Goal: Check status: Check status

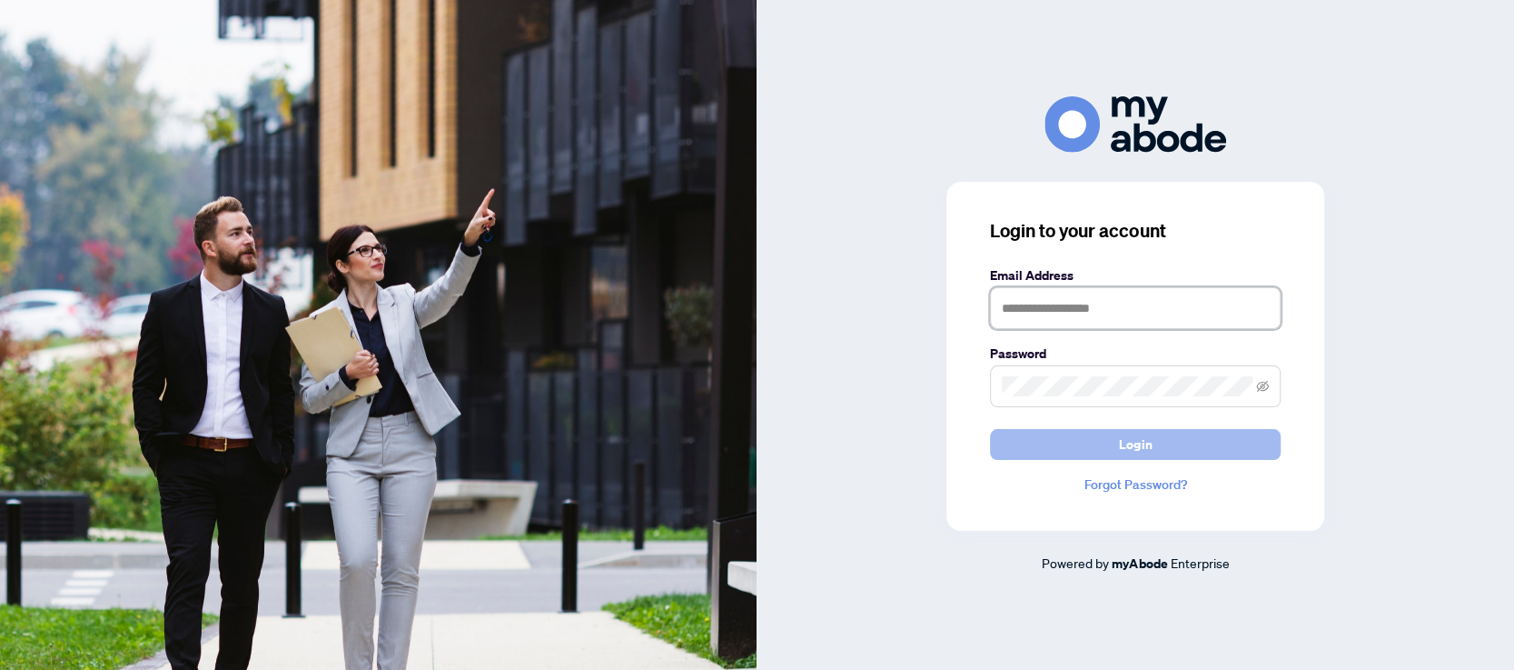
type input "**********"
click at [1121, 447] on span "Login" at bounding box center [1135, 444] width 33 height 29
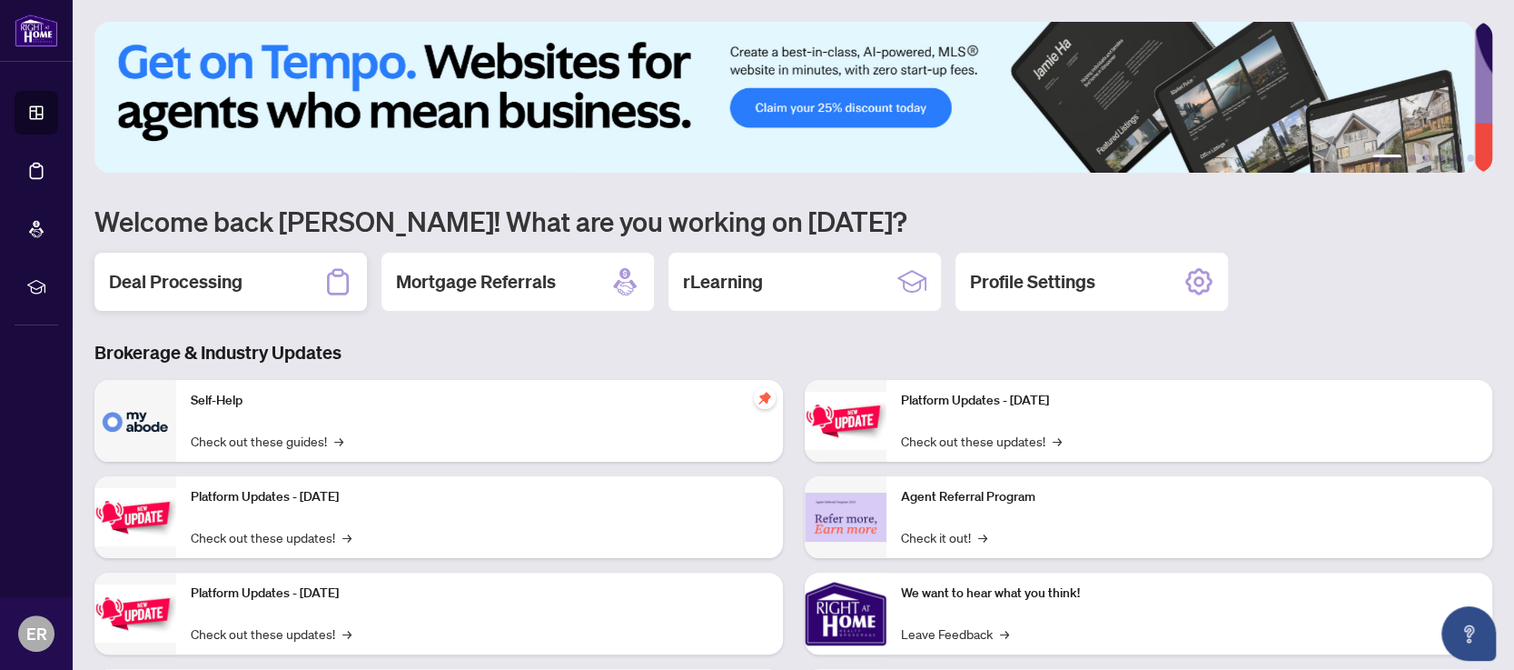
click at [215, 281] on h2 "Deal Processing" at bounding box center [176, 281] width 134 height 25
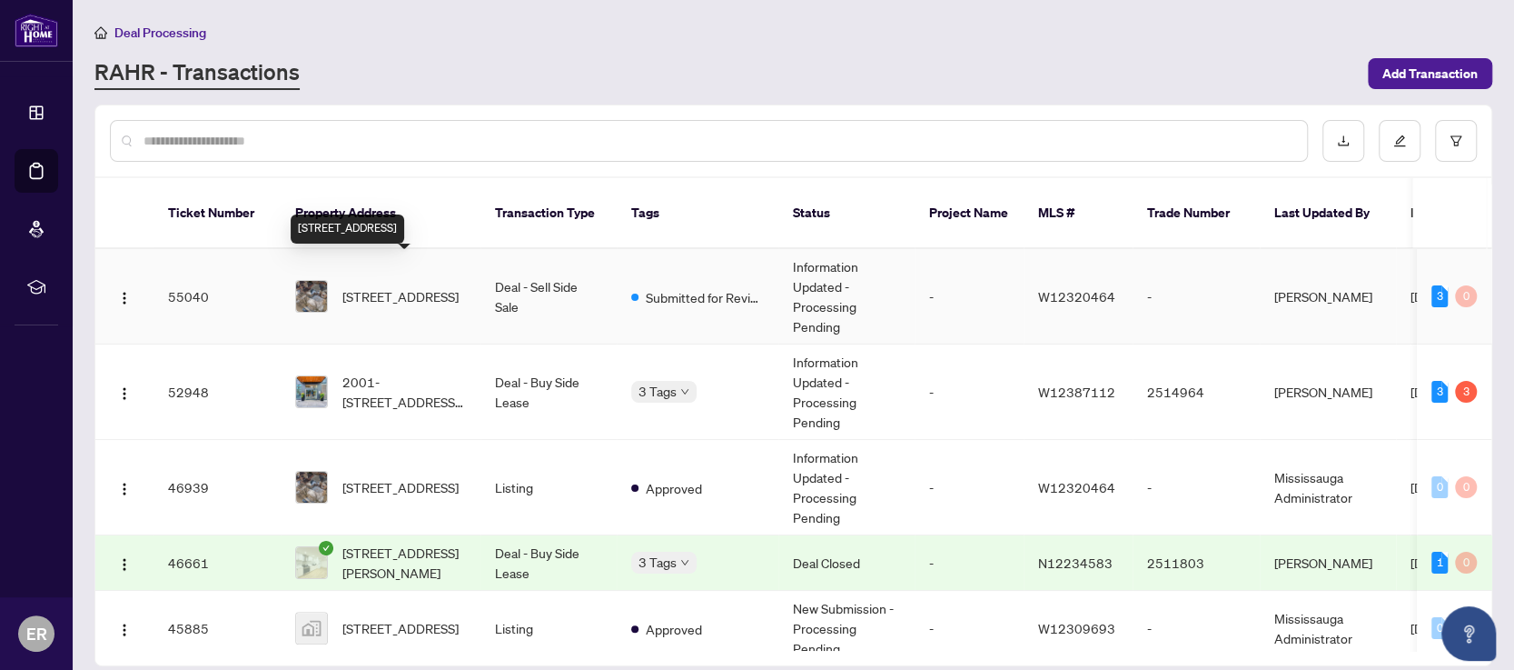
click at [434, 286] on span "[STREET_ADDRESS]" at bounding box center [401, 296] width 116 height 20
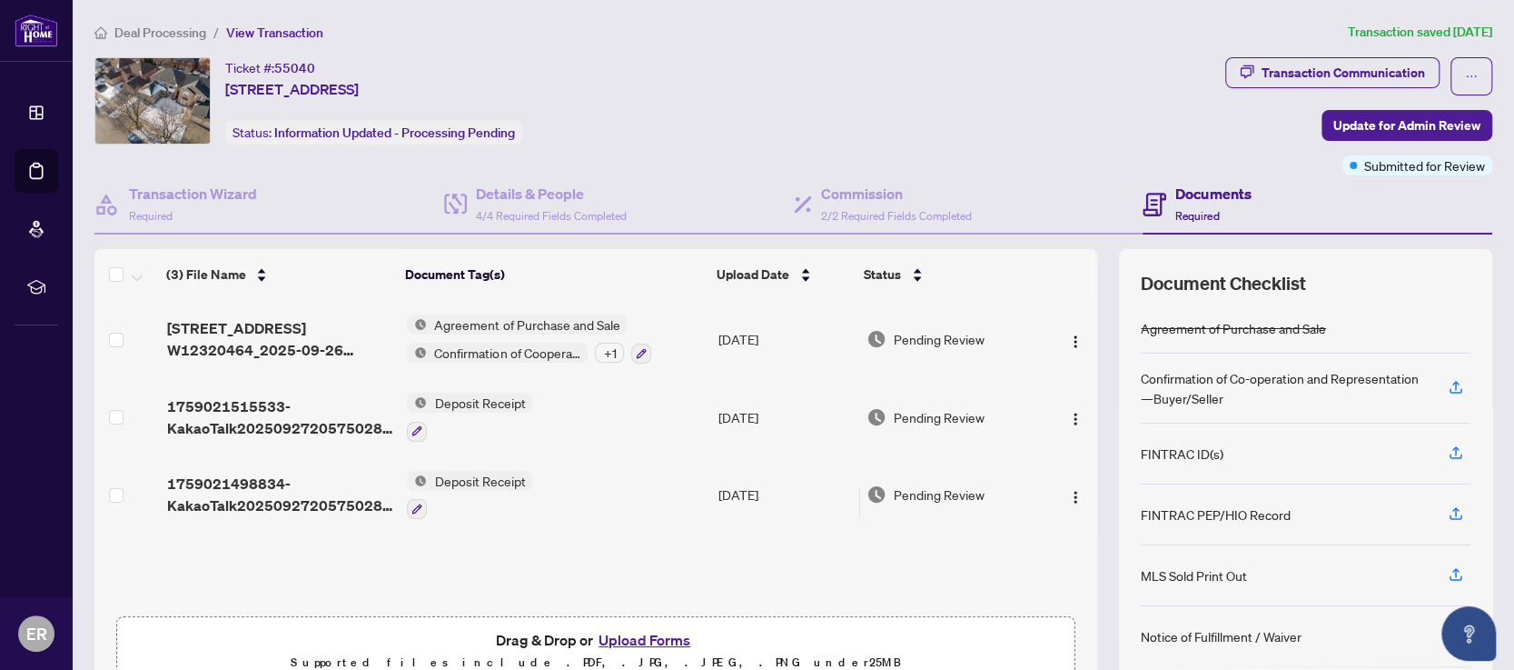
click at [472, 401] on span "Deposit Receipt" at bounding box center [479, 402] width 105 height 20
click at [443, 489] on span "Deposit Receipt" at bounding box center [433, 489] width 105 height 20
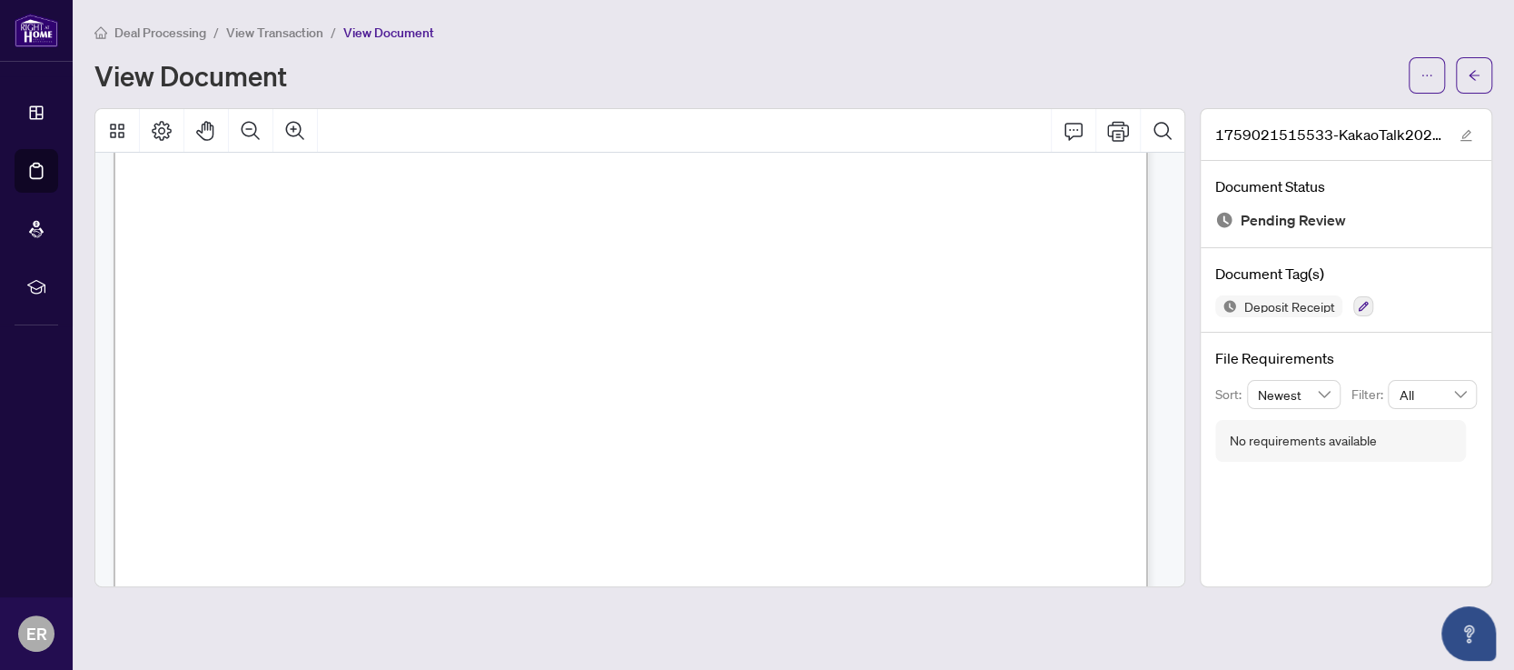
scroll to position [97, 0]
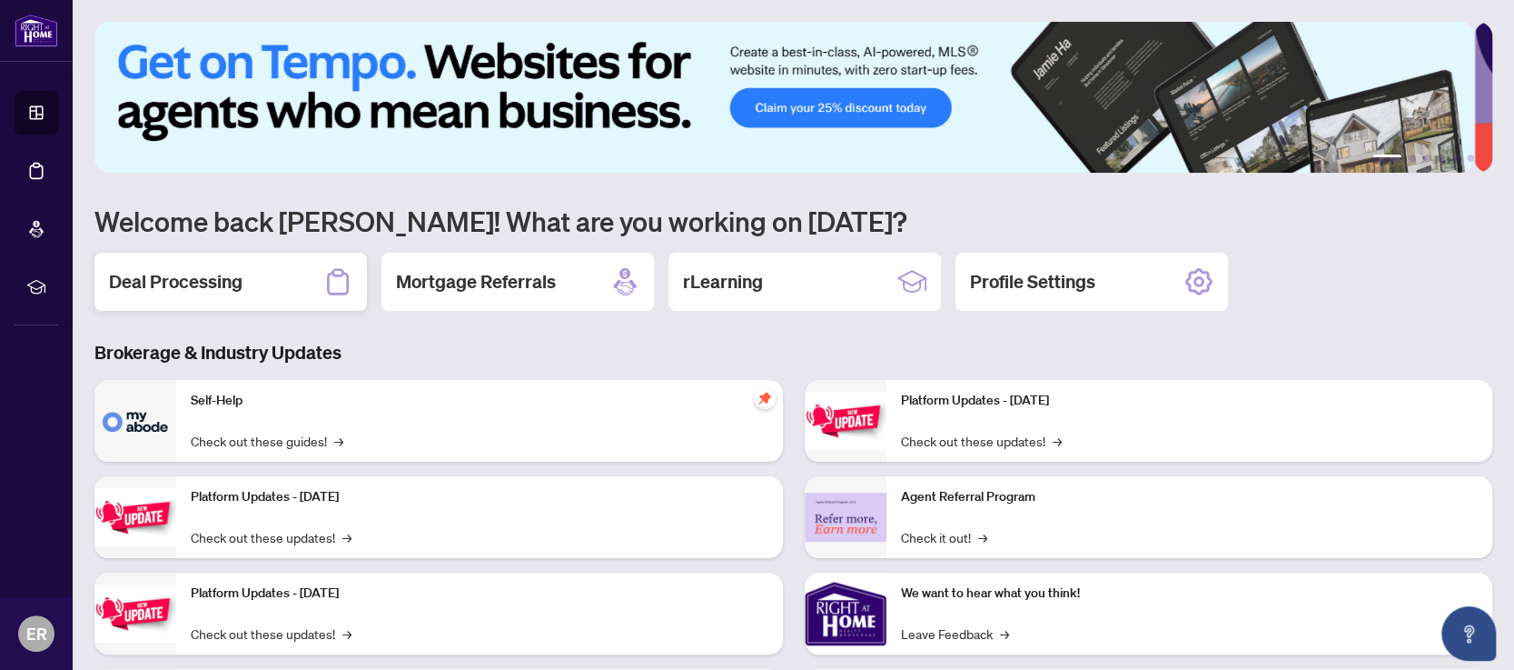
click at [207, 281] on h2 "Deal Processing" at bounding box center [176, 281] width 134 height 25
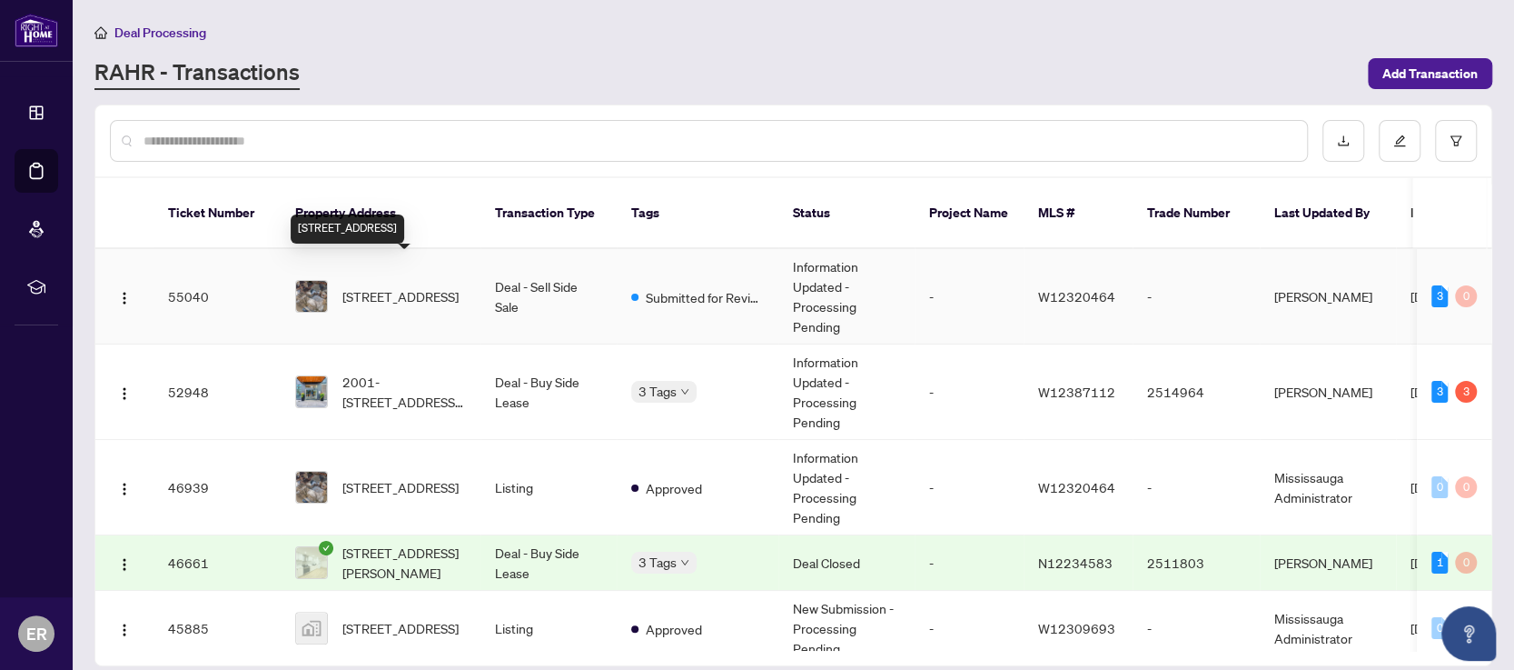
click at [412, 286] on span "[STREET_ADDRESS]" at bounding box center [401, 296] width 116 height 20
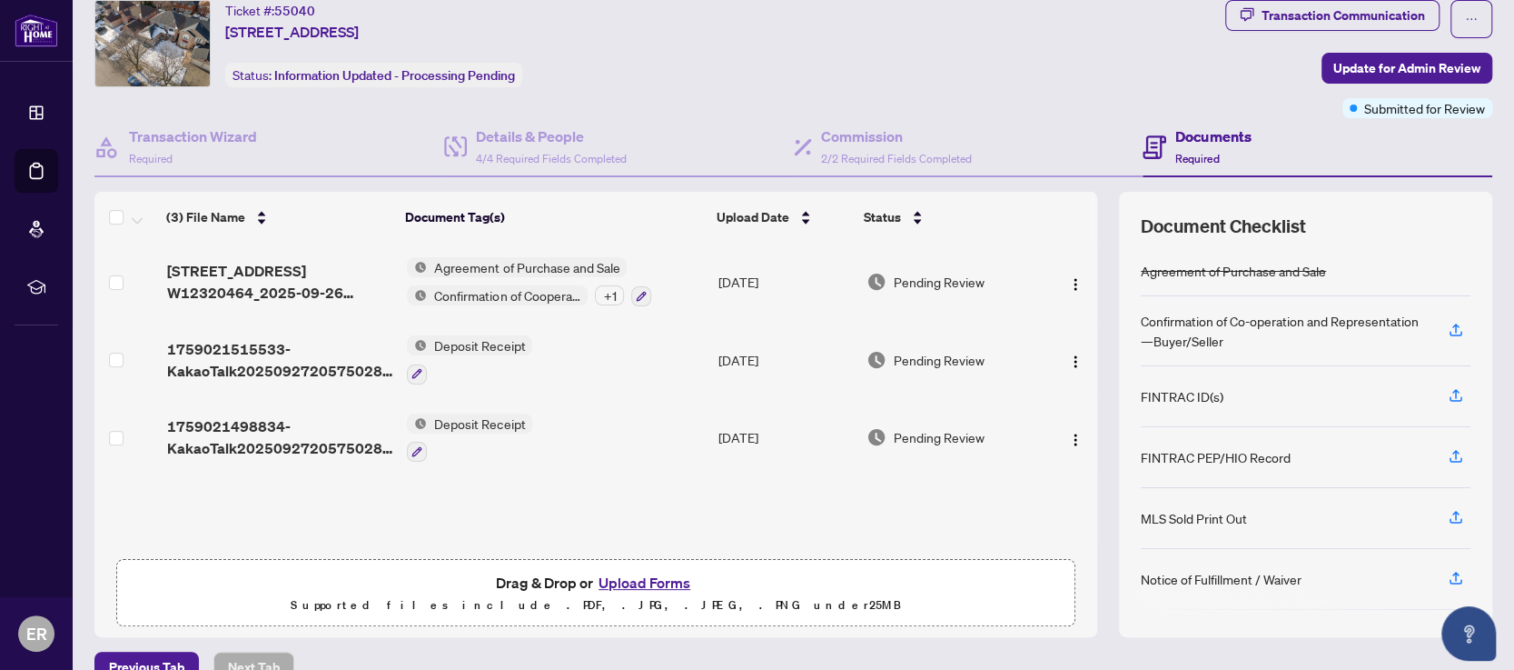
scroll to position [89, 0]
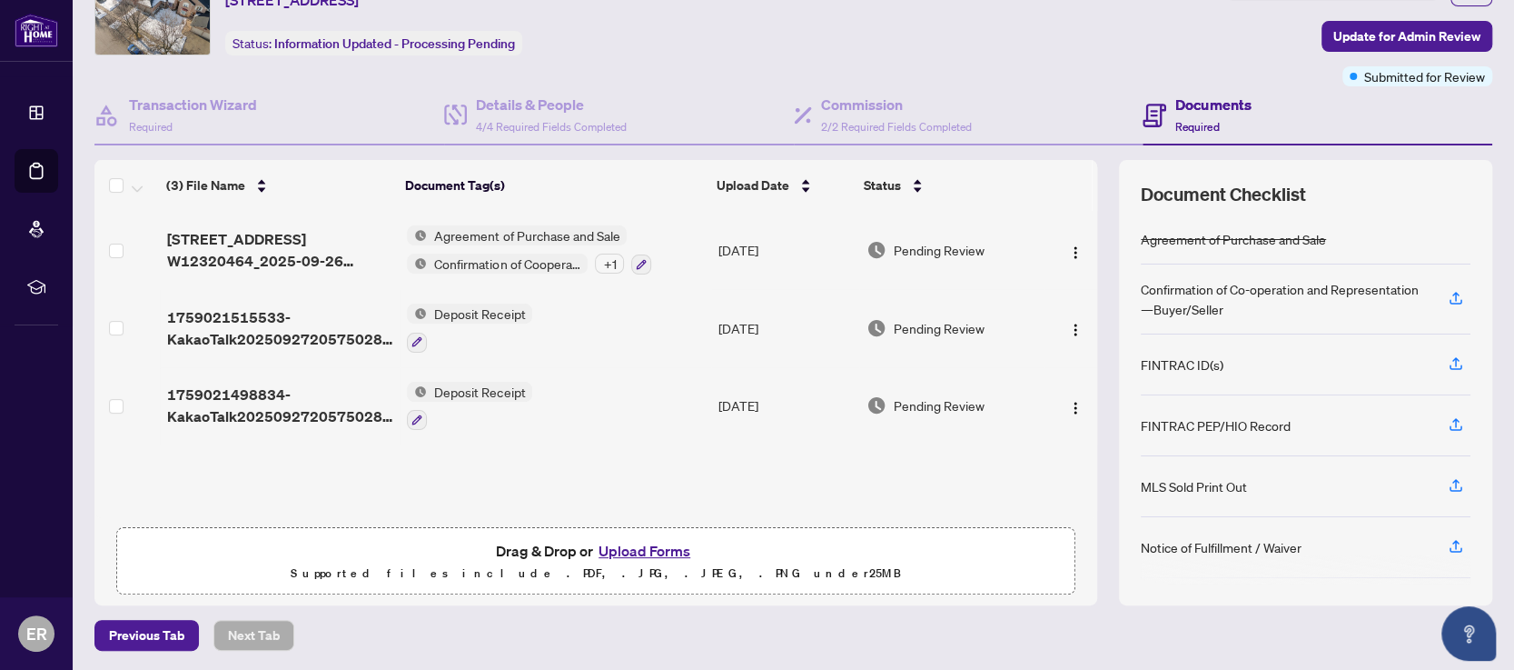
click at [486, 384] on span "Deposit Receipt" at bounding box center [479, 392] width 105 height 20
click at [432, 478] on span "Deposit Receipt" at bounding box center [433, 476] width 105 height 20
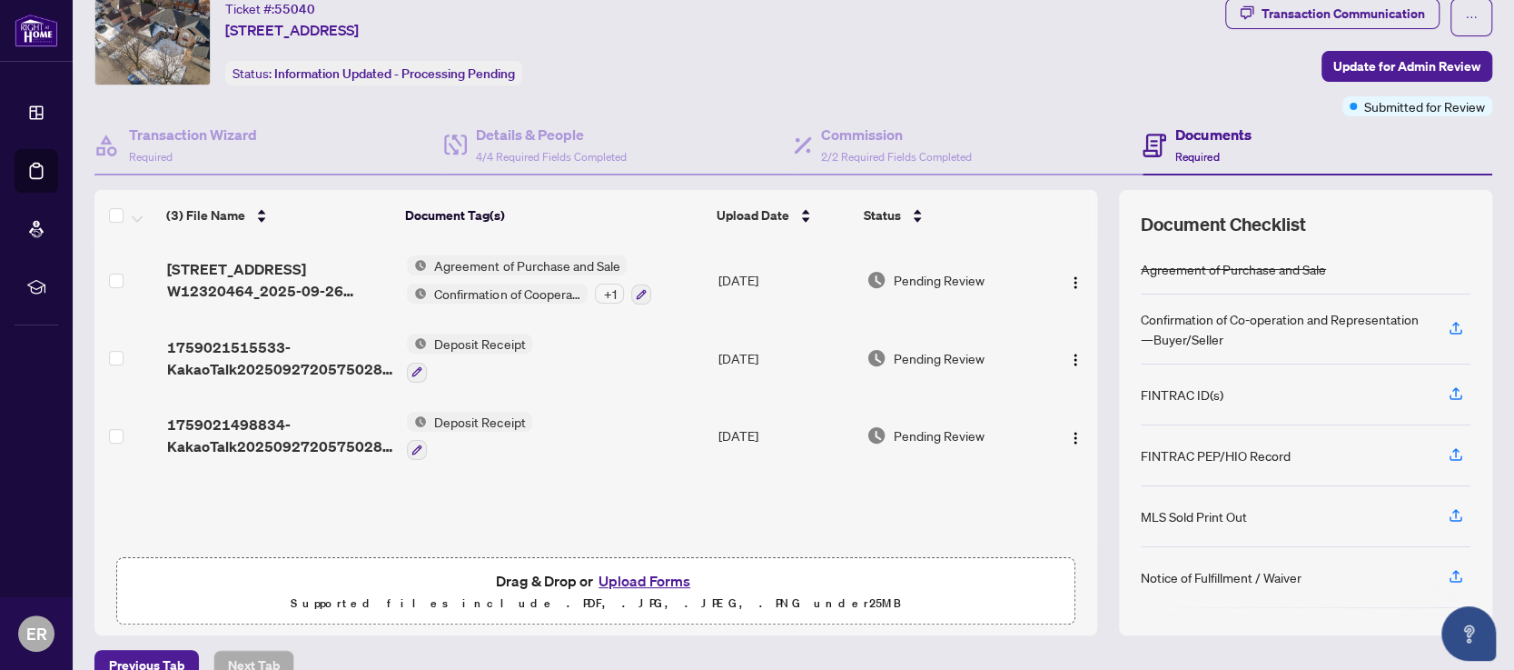
scroll to position [89, 0]
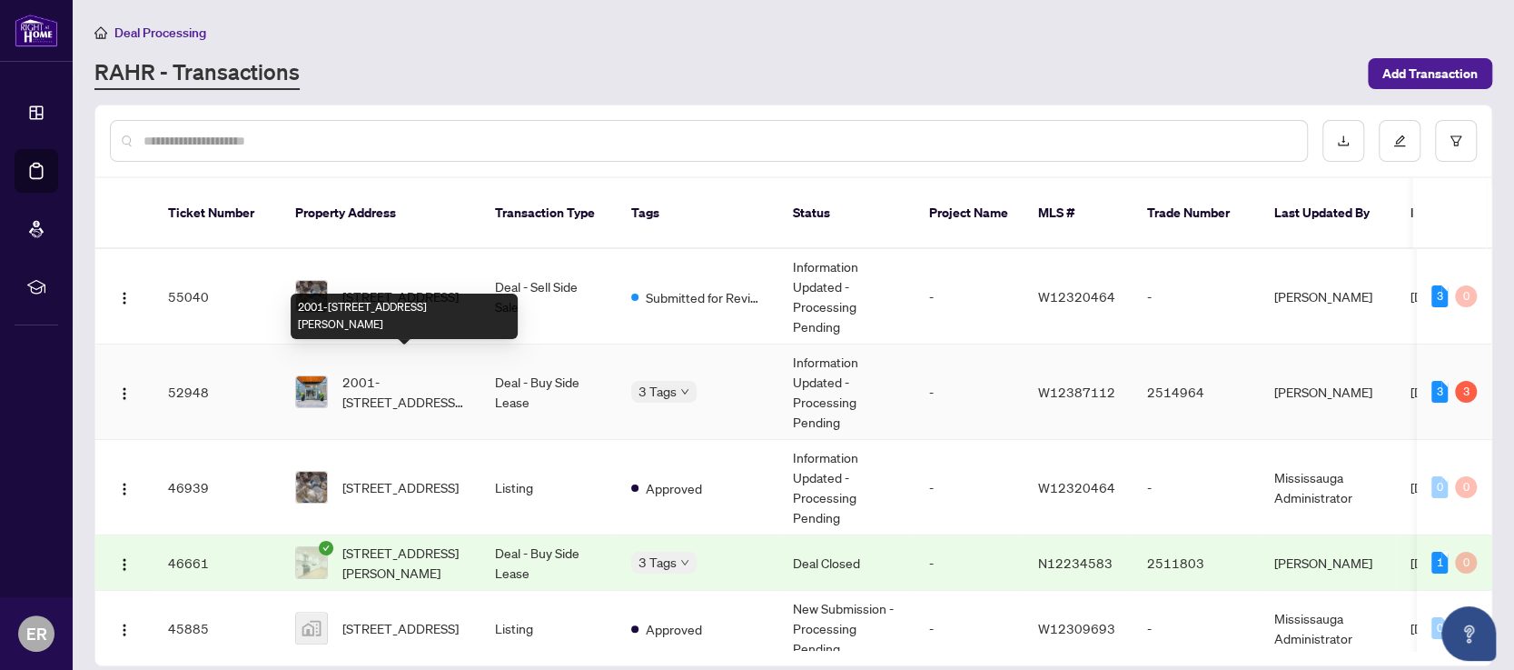
click at [412, 372] on span "2001-[STREET_ADDRESS][PERSON_NAME]" at bounding box center [405, 392] width 124 height 40
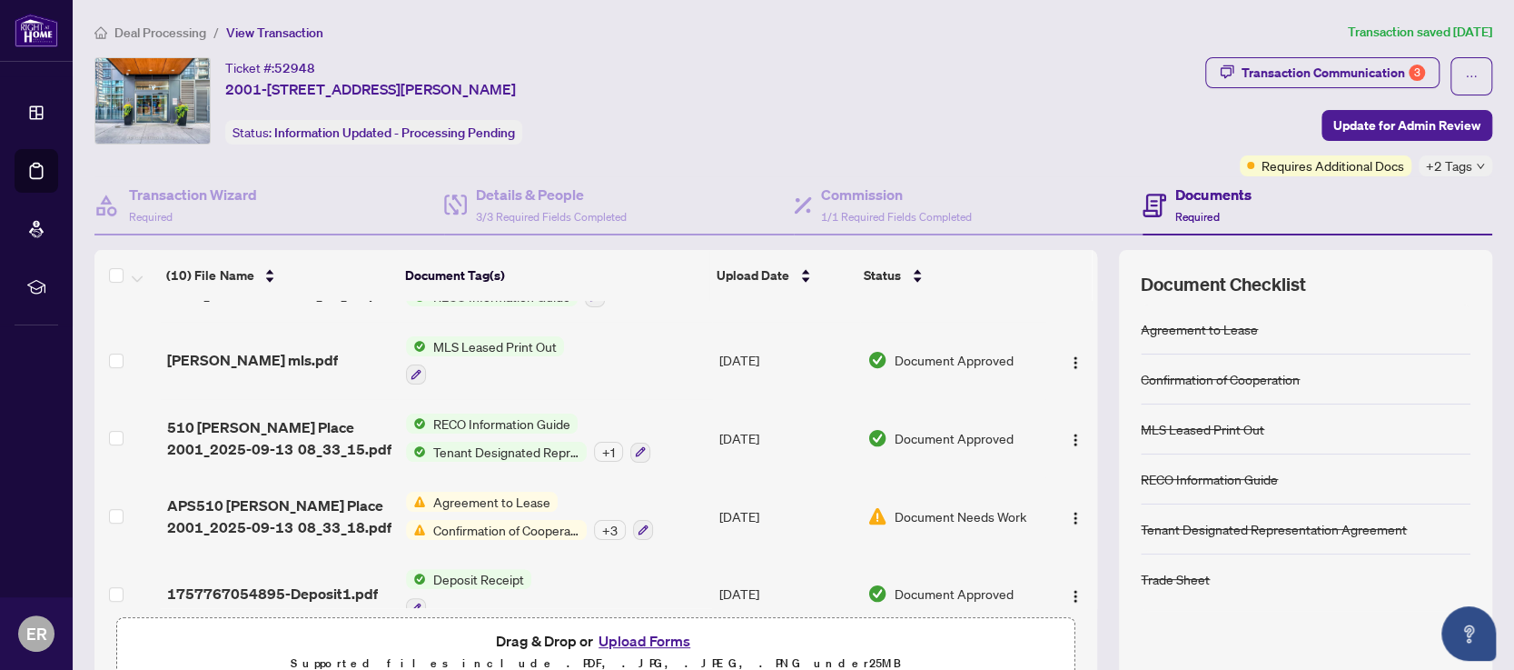
scroll to position [463, 0]
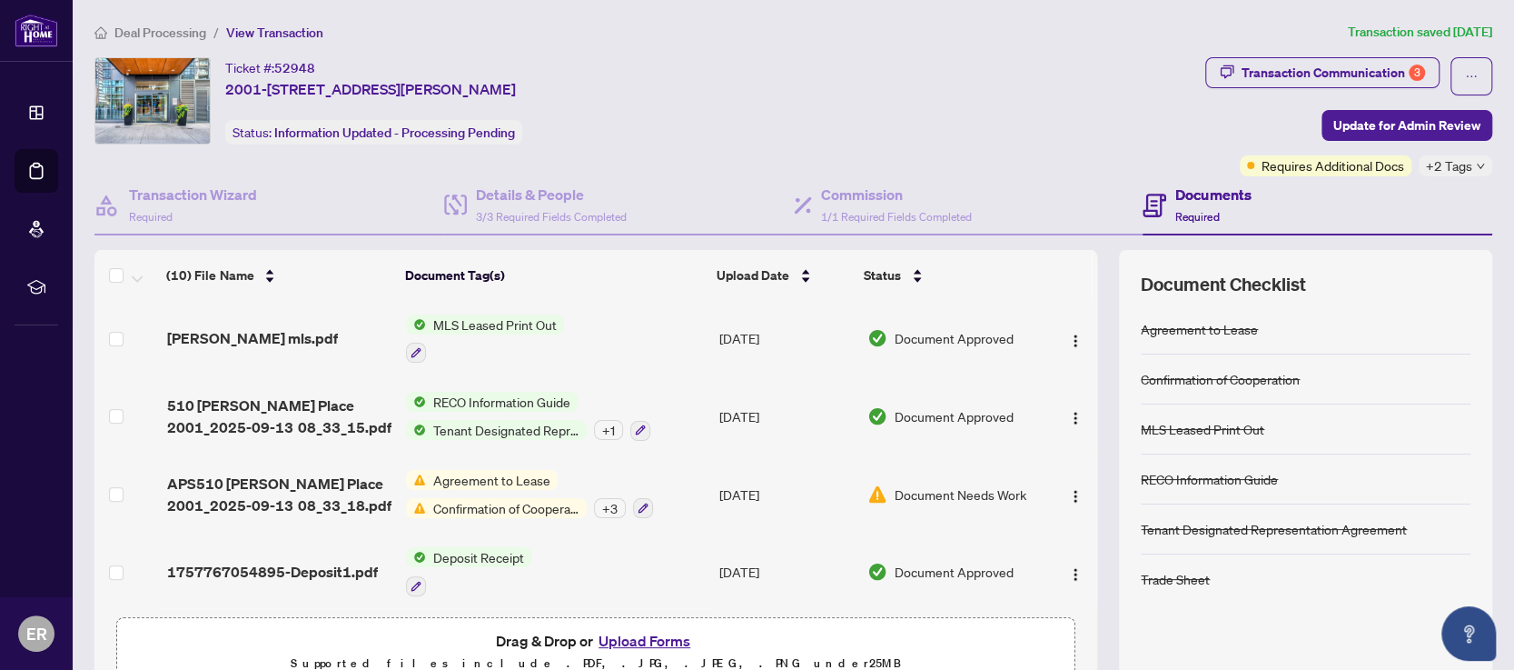
click at [498, 547] on span "Deposit Receipt" at bounding box center [478, 557] width 105 height 20
click at [437, 637] on span "Deposit Receipt" at bounding box center [433, 637] width 105 height 20
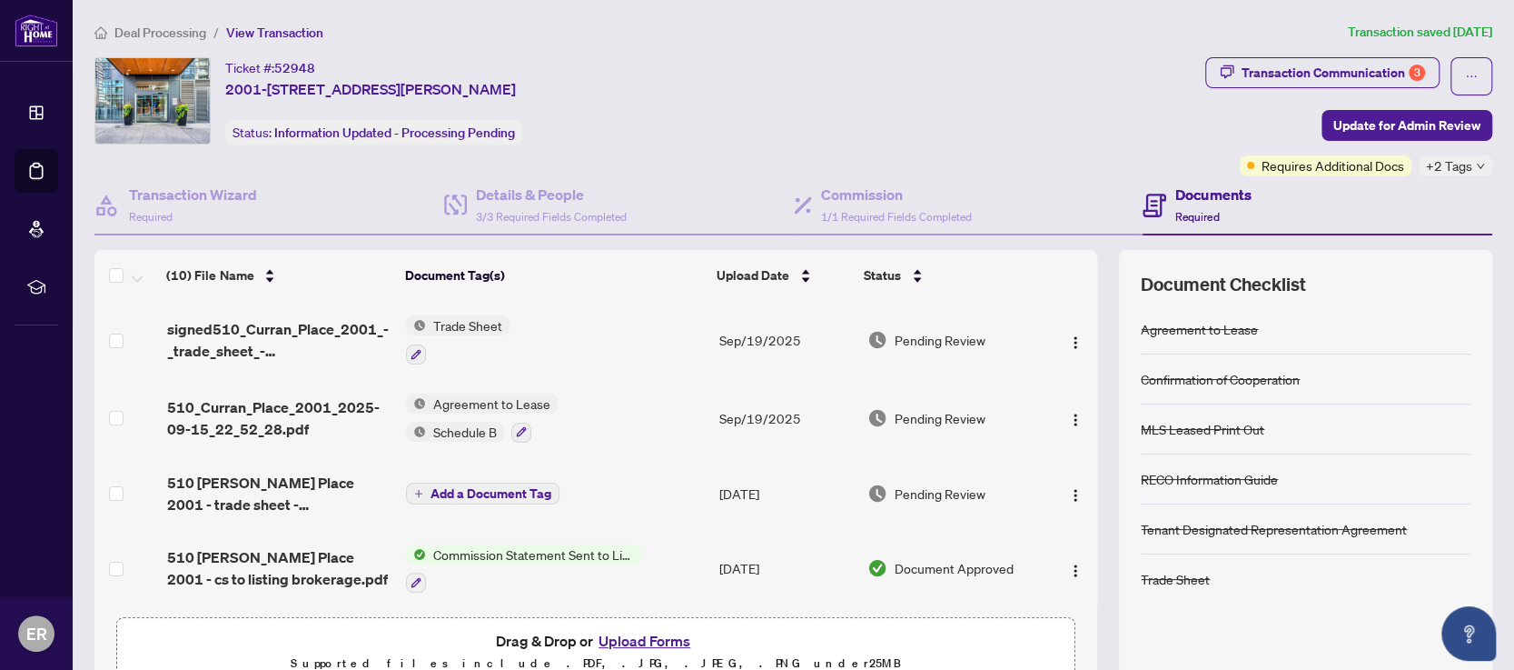
click at [471, 317] on span "Trade Sheet" at bounding box center [468, 325] width 84 height 20
click at [431, 410] on span "Trade Sheet" at bounding box center [412, 412] width 84 height 20
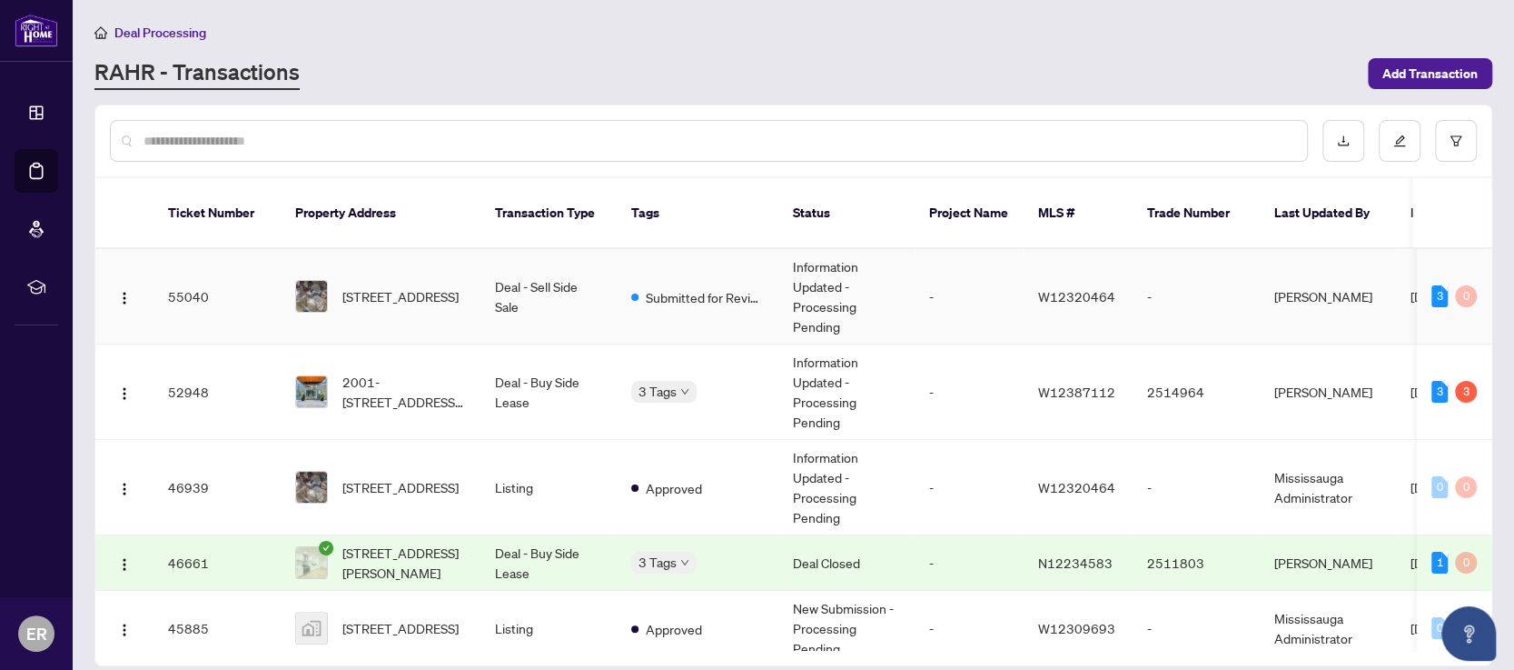
click at [815, 279] on td "Information Updated - Processing Pending" at bounding box center [847, 296] width 136 height 95
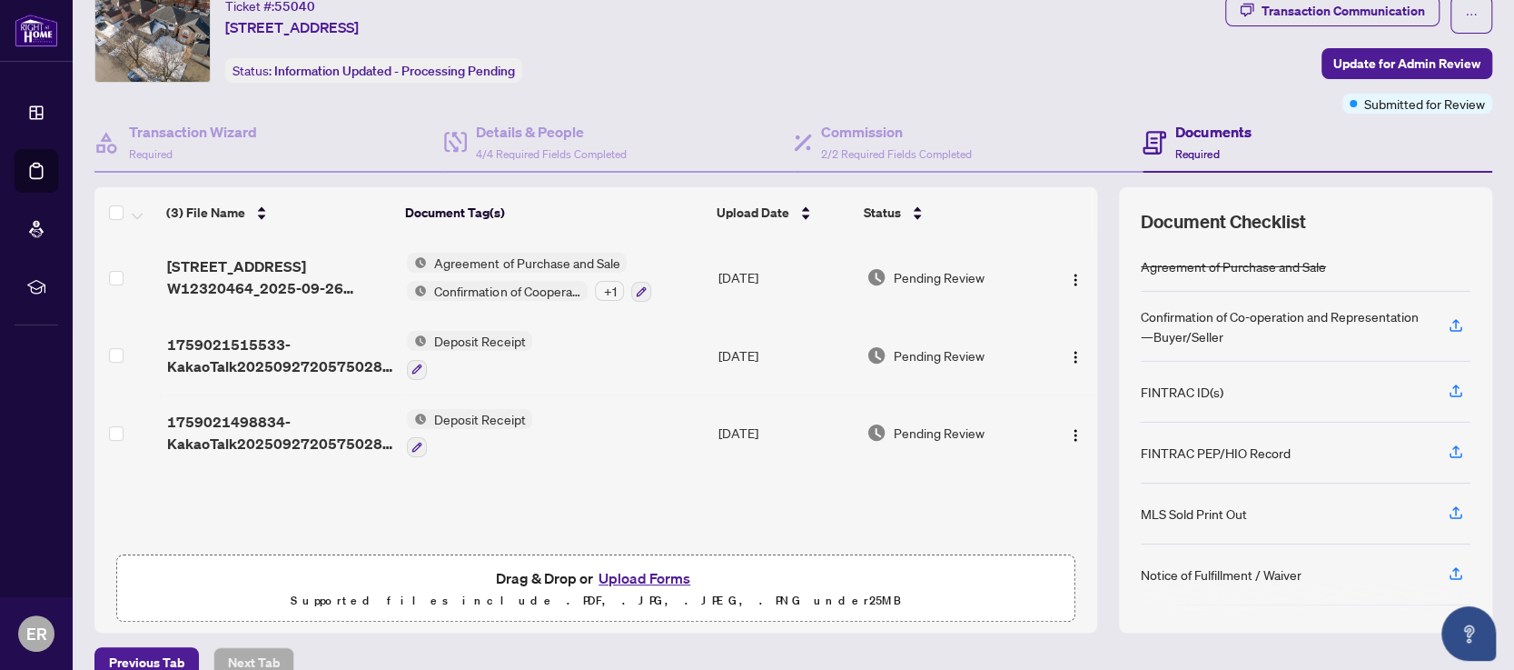
scroll to position [89, 0]
